Goal: Task Accomplishment & Management: Manage account settings

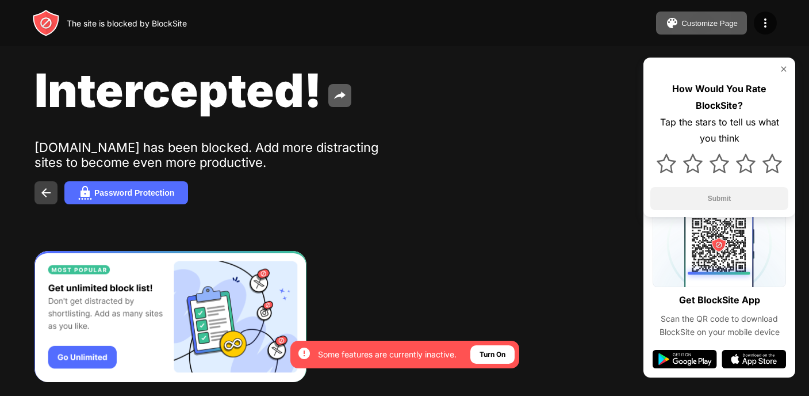
click at [45, 191] on img at bounding box center [46, 193] width 14 height 14
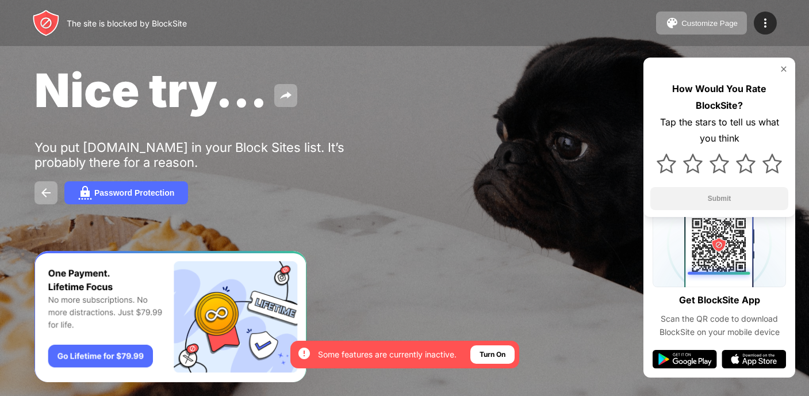
click at [274, 153] on div "You put docs.google.com in your Block Sites list. It’s probably there for a rea…" at bounding box center [211, 155] width 355 height 30
click at [165, 193] on div "Password Protection" at bounding box center [134, 192] width 80 height 9
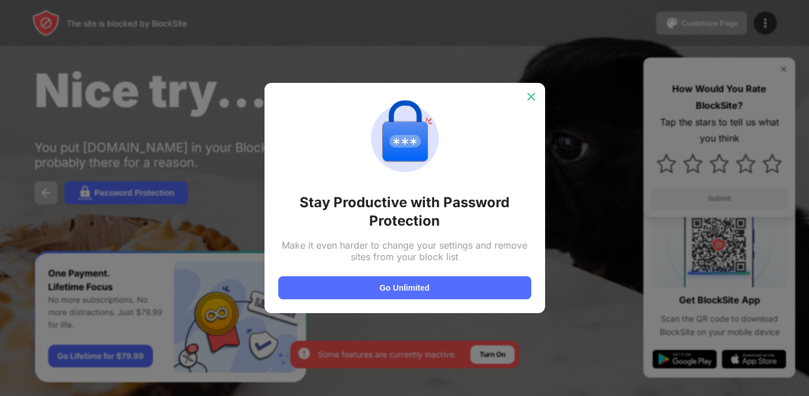
click at [531, 93] on img at bounding box center [531, 96] width 11 height 11
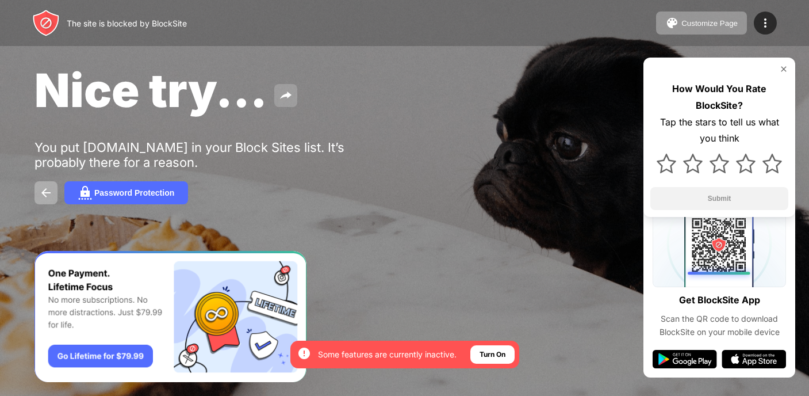
click at [291, 97] on img at bounding box center [286, 96] width 14 height 14
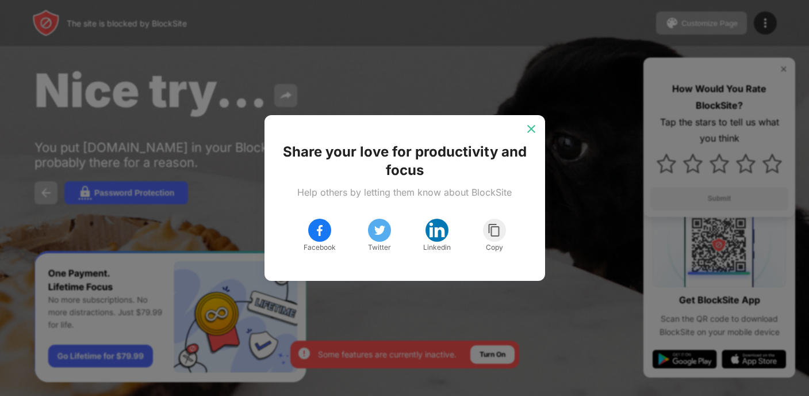
click at [526, 135] on div at bounding box center [531, 129] width 18 height 18
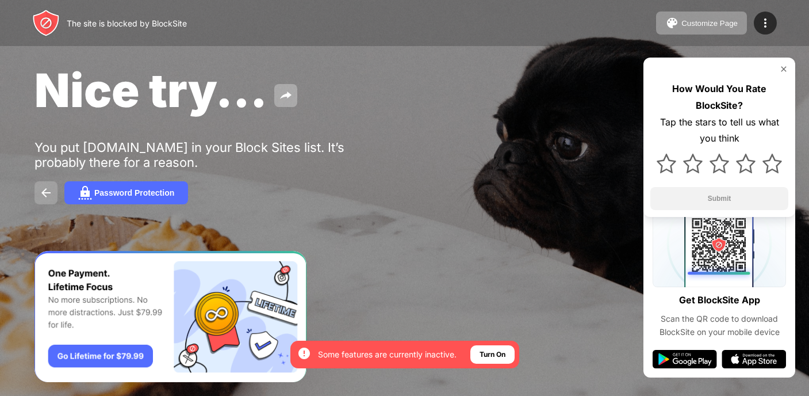
click at [46, 194] on img at bounding box center [46, 193] width 14 height 14
click at [277, 129] on div "Nice try... You put docs.google.com in your Block Sites list. It’s probably the…" at bounding box center [404, 133] width 809 height 266
click at [43, 193] on img at bounding box center [46, 193] width 14 height 14
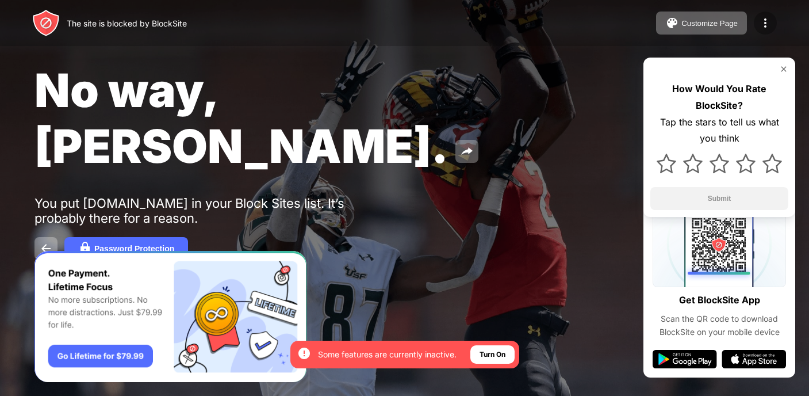
click at [769, 20] on img at bounding box center [765, 23] width 14 height 14
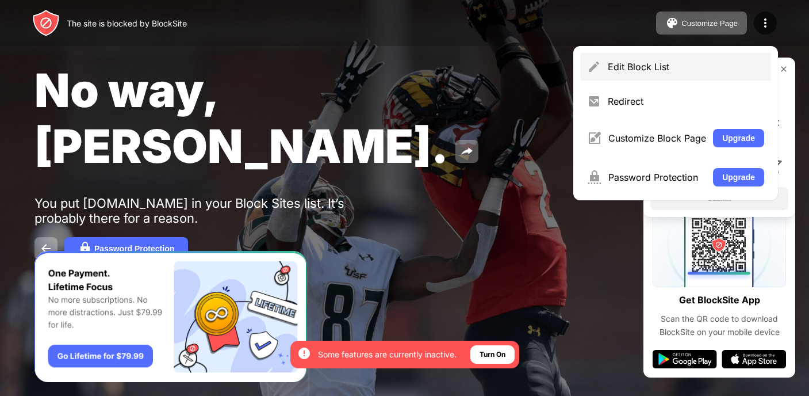
click at [616, 74] on div "Edit Block List" at bounding box center [675, 67] width 191 height 28
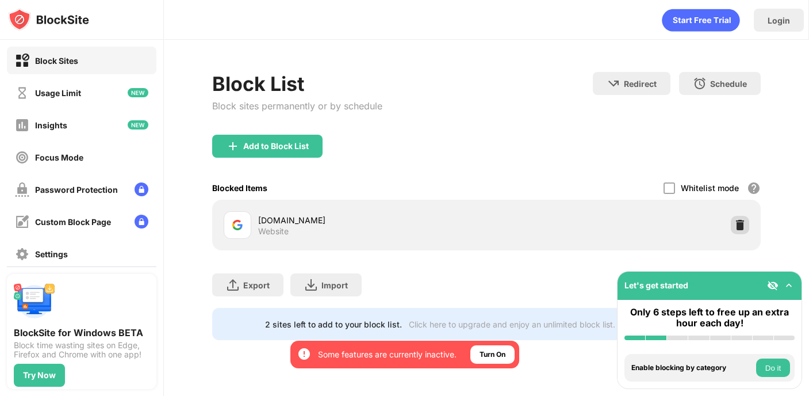
click at [745, 232] on div at bounding box center [740, 225] width 18 height 18
